Goal: Task Accomplishment & Management: Complete application form

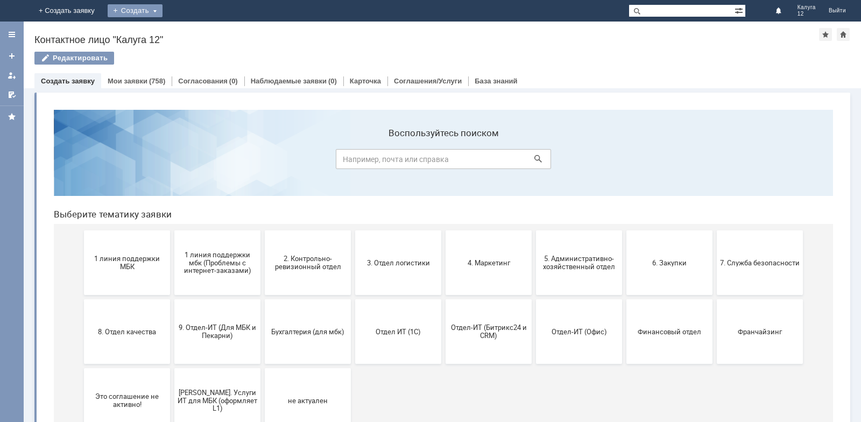
click at [162, 11] on div "Создать" at bounding box center [135, 10] width 55 height 13
click at [191, 33] on link "Заявка" at bounding box center [151, 32] width 82 height 13
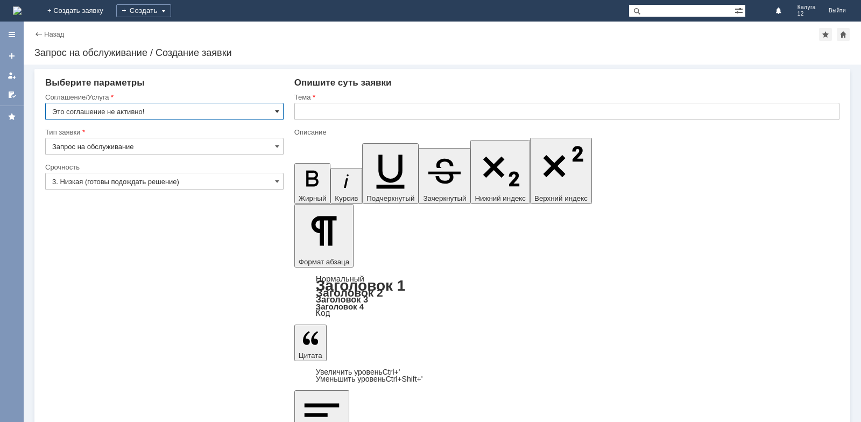
click at [279, 112] on span at bounding box center [277, 111] width 4 height 9
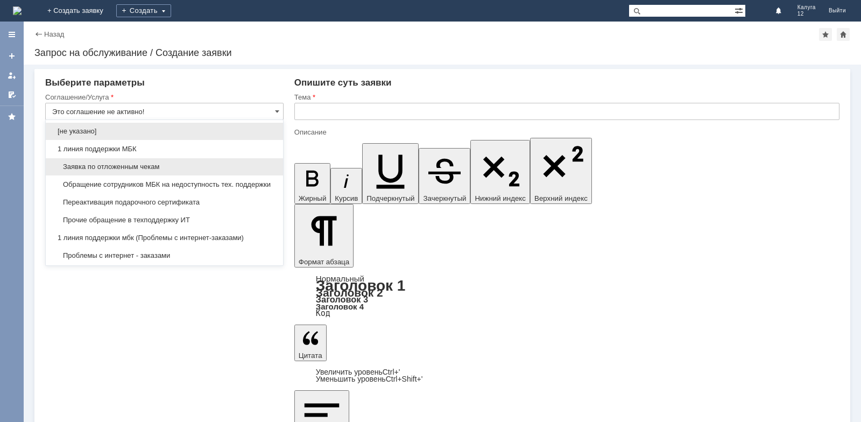
click at [167, 168] on span "Заявка по отложенным чекам" at bounding box center [164, 166] width 224 height 9
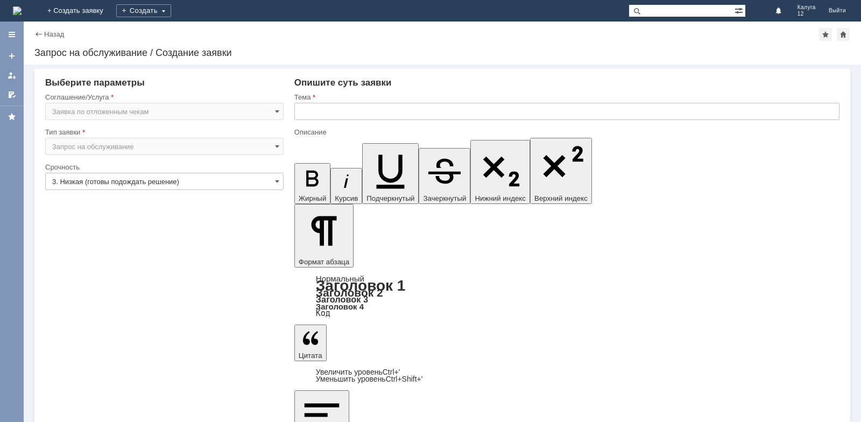
type input "Заявка по отложенным чекам"
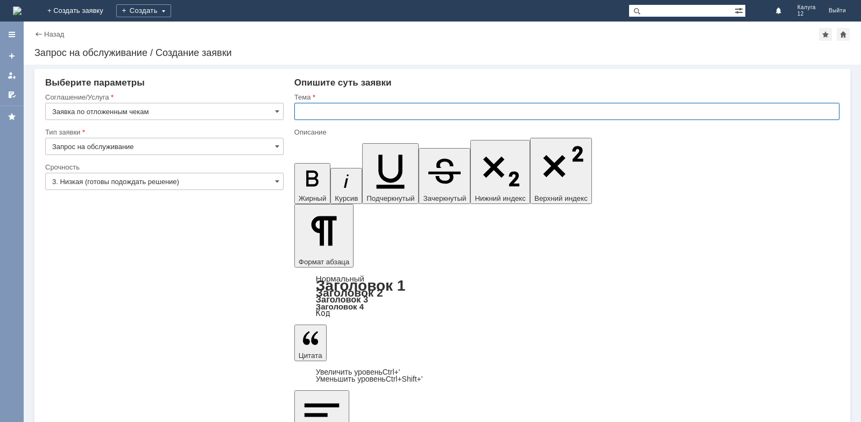
click at [331, 109] on input "text" at bounding box center [566, 111] width 545 height 17
type input "[PERSON_NAME] удалить отложенный чек"
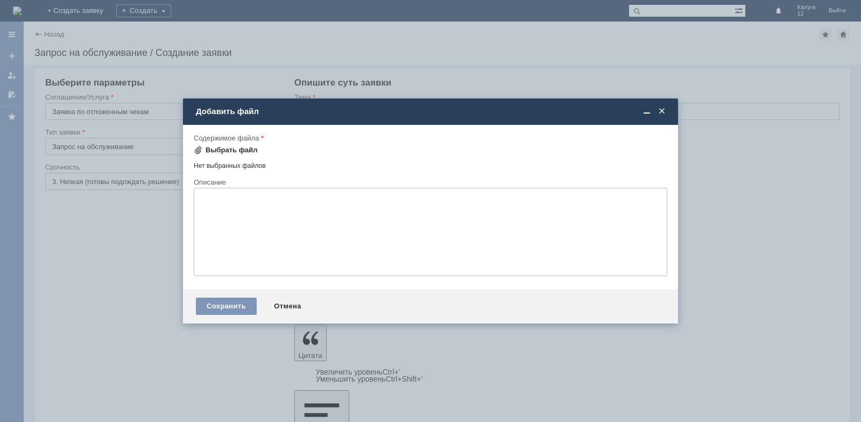
click at [220, 151] on div "Выбрать файл" at bounding box center [231, 150] width 52 height 9
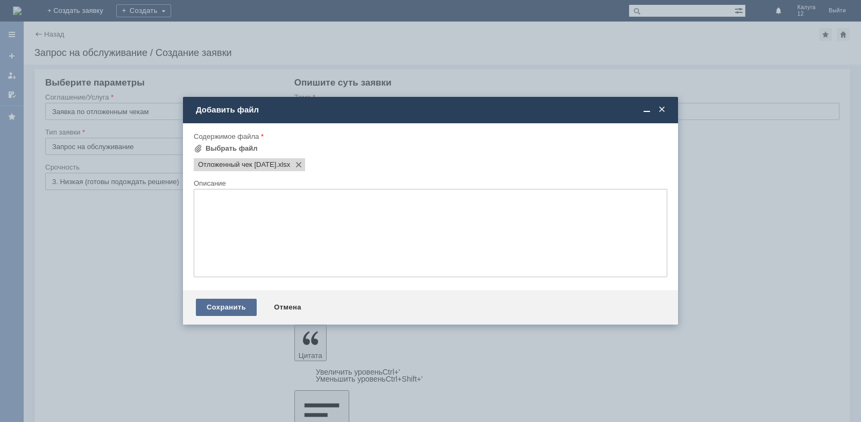
click at [244, 303] on div "Сохранить" at bounding box center [226, 307] width 61 height 17
